Goal: Navigation & Orientation: Find specific page/section

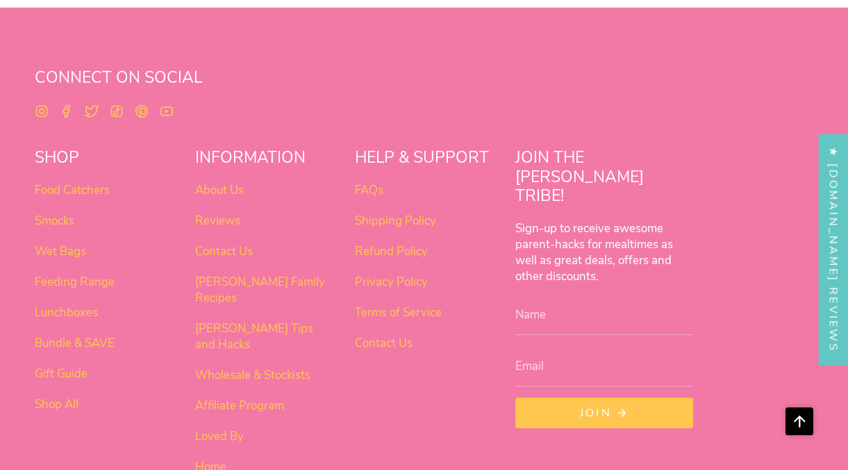
scroll to position [873, 0]
